Goal: Task Accomplishment & Management: Complete application form

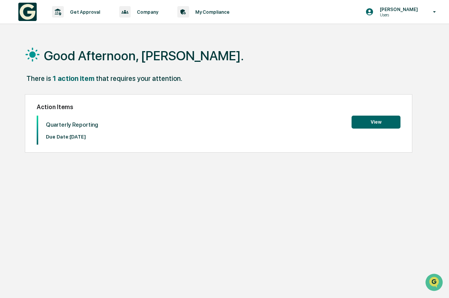
click at [376, 127] on button "View" at bounding box center [375, 122] width 49 height 13
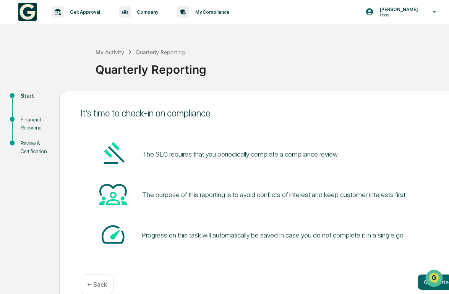
scroll to position [14, 0]
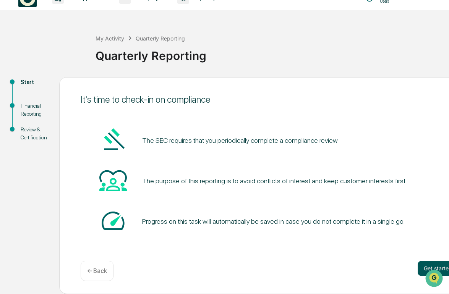
click at [435, 265] on button "Get started" at bounding box center [437, 268] width 40 height 15
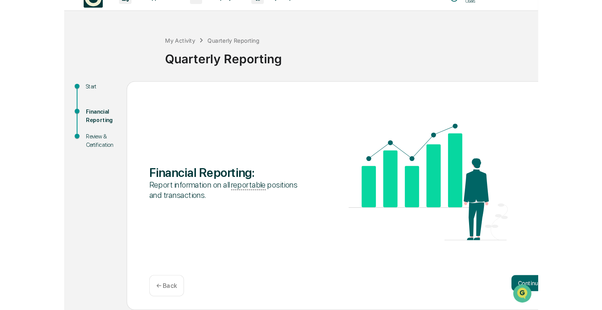
scroll to position [0, 0]
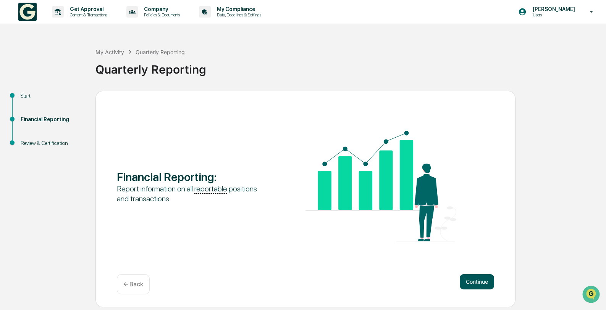
click at [448, 283] on button "Continue" at bounding box center [477, 282] width 34 height 15
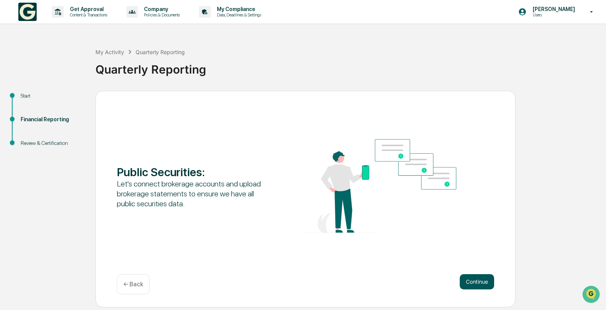
click at [448, 280] on button "Continue" at bounding box center [477, 282] width 34 height 15
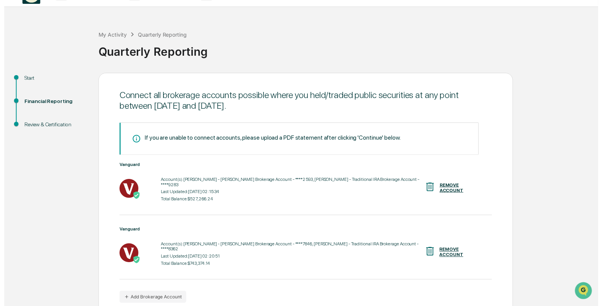
scroll to position [54, 0]
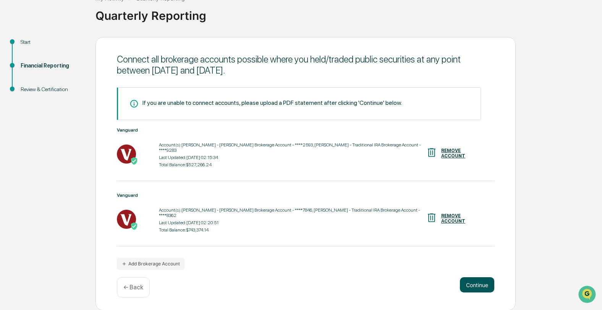
click at [448, 283] on button "Continue" at bounding box center [477, 285] width 34 height 15
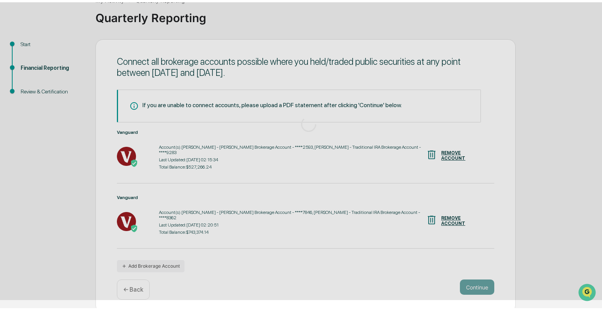
scroll to position [0, 0]
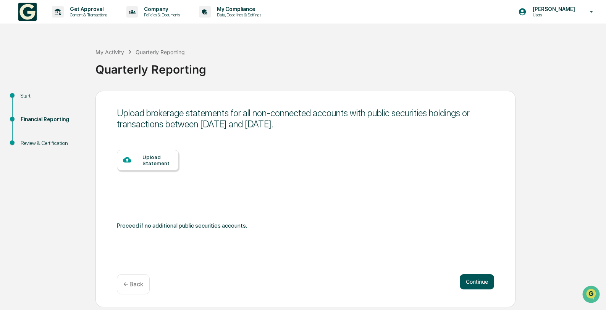
click at [448, 278] on button "Continue" at bounding box center [477, 282] width 34 height 15
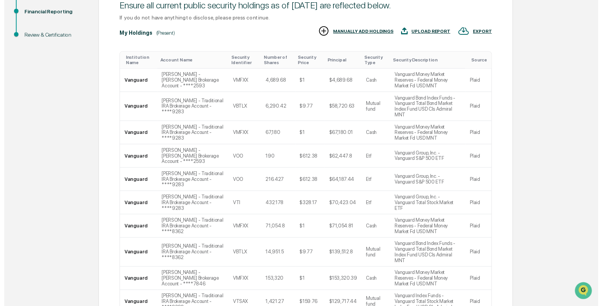
scroll to position [210, 0]
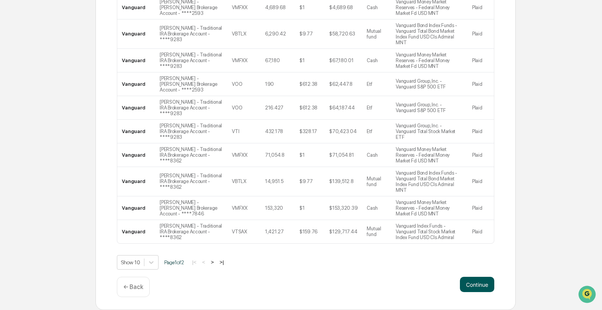
click at [448, 284] on button "Continue" at bounding box center [477, 284] width 34 height 15
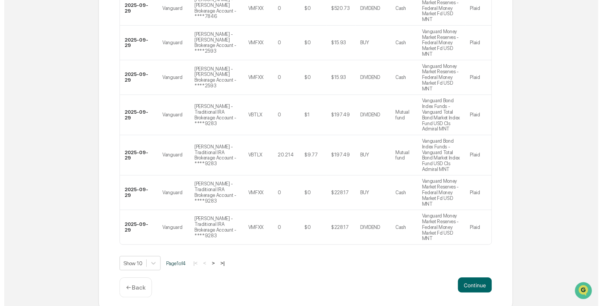
scroll to position [296, 0]
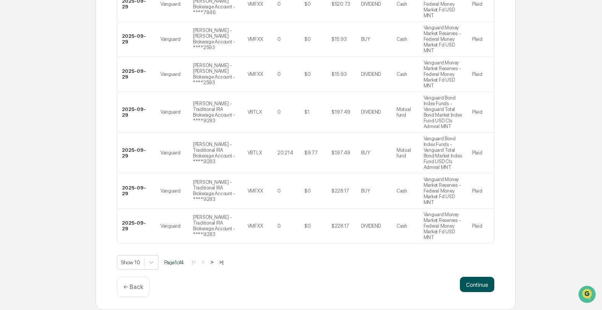
click at [448, 285] on button "Continue" at bounding box center [477, 284] width 34 height 15
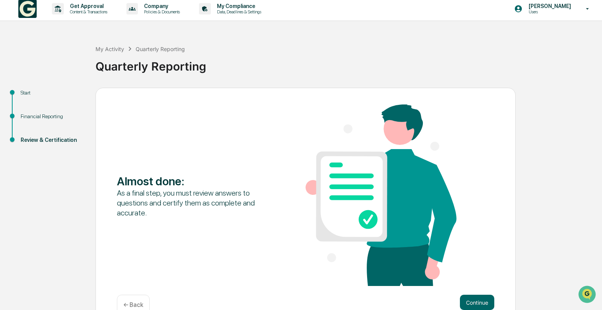
scroll to position [21, 0]
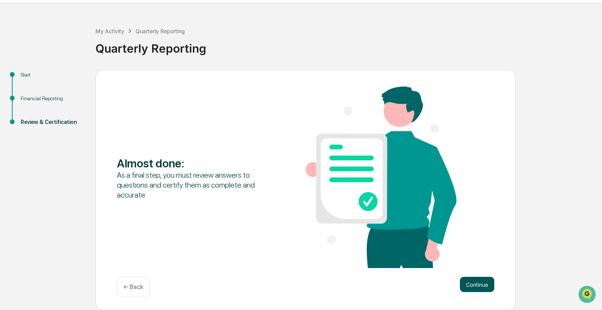
click at [448, 287] on button "Continue" at bounding box center [477, 284] width 34 height 15
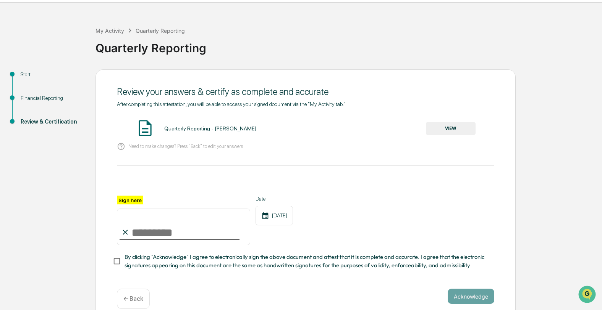
click at [136, 229] on input "Sign here" at bounding box center [183, 227] width 133 height 37
type input "**********"
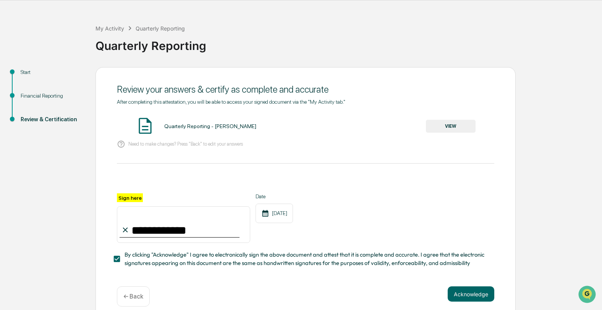
scroll to position [33, 0]
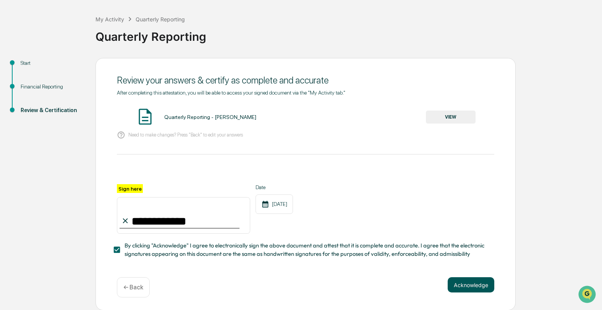
click at [448, 280] on button "Acknowledge" at bounding box center [471, 285] width 47 height 15
click at [213, 114] on div "Quarterly Reporting - [PERSON_NAME] VIEW" at bounding box center [305, 117] width 377 height 20
click at [146, 119] on img at bounding box center [145, 116] width 19 height 19
click at [441, 115] on button "VIEW" at bounding box center [451, 117] width 50 height 13
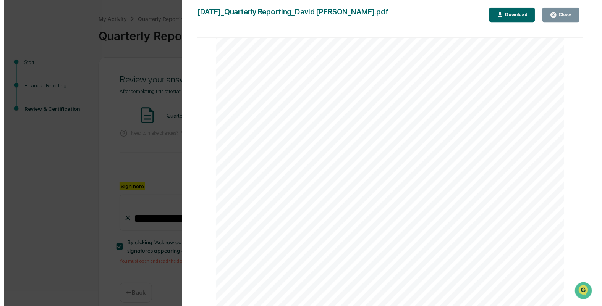
scroll to position [0, 0]
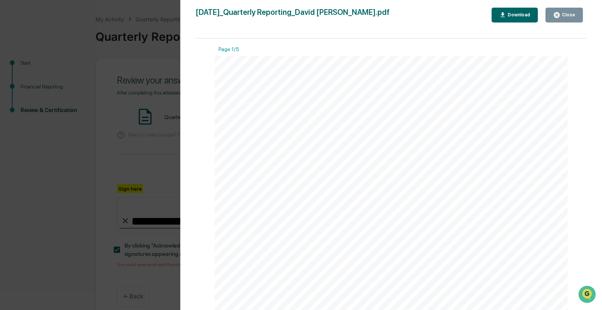
click at [448, 15] on div "Close" at bounding box center [567, 14] width 15 height 5
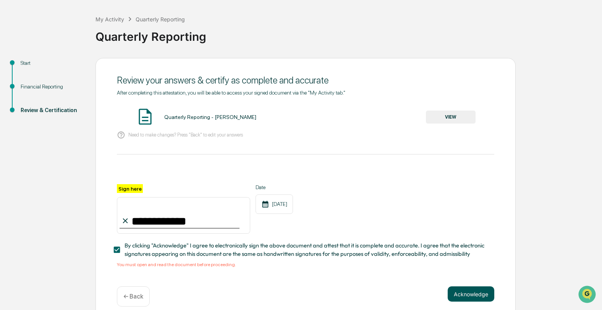
click at [448, 290] on button "Acknowledge" at bounding box center [471, 294] width 47 height 15
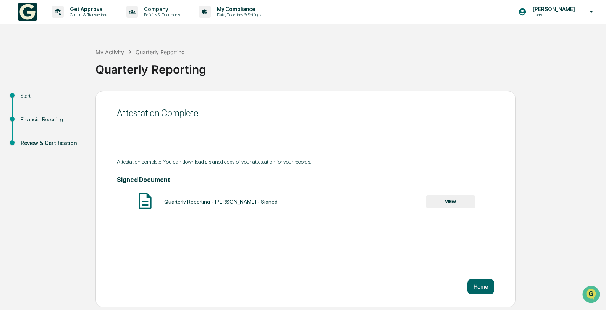
click at [448, 201] on button "VIEW" at bounding box center [451, 202] width 50 height 13
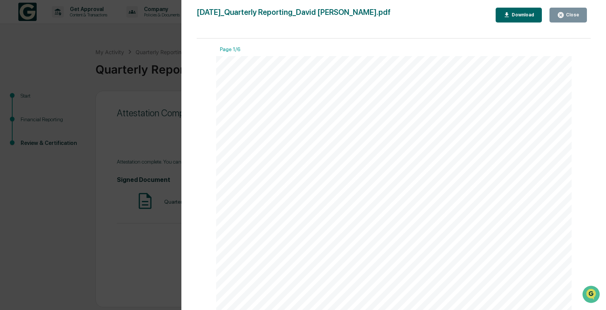
click at [448, 15] on div "Close" at bounding box center [571, 14] width 15 height 5
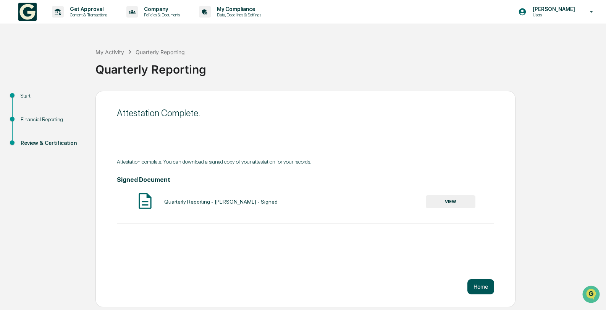
click at [448, 282] on button "Home" at bounding box center [480, 287] width 27 height 15
